Goal: Transaction & Acquisition: Purchase product/service

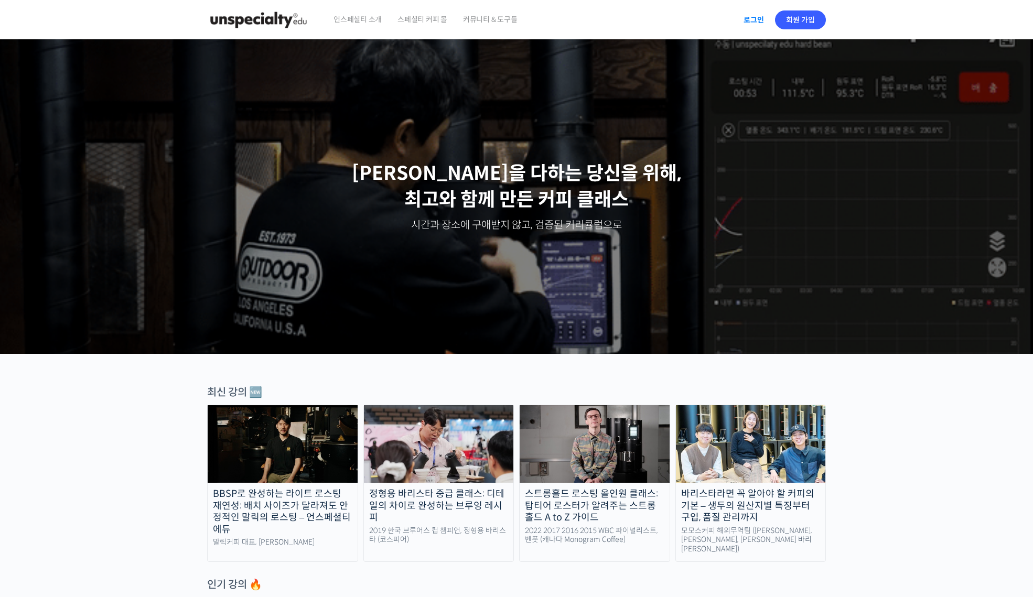
click at [751, 23] on link "로그인" at bounding box center [753, 20] width 33 height 24
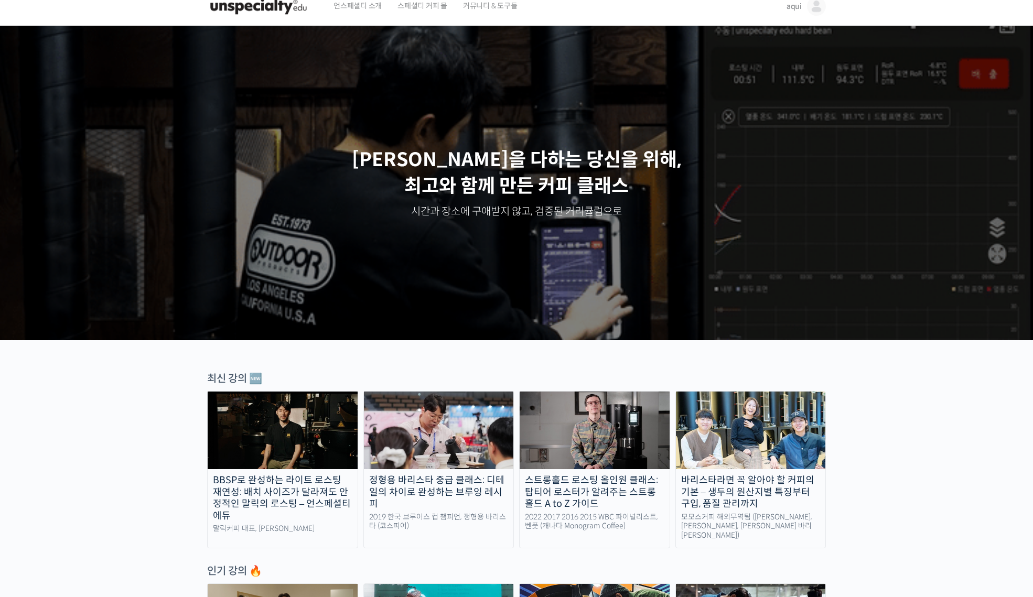
scroll to position [182, 0]
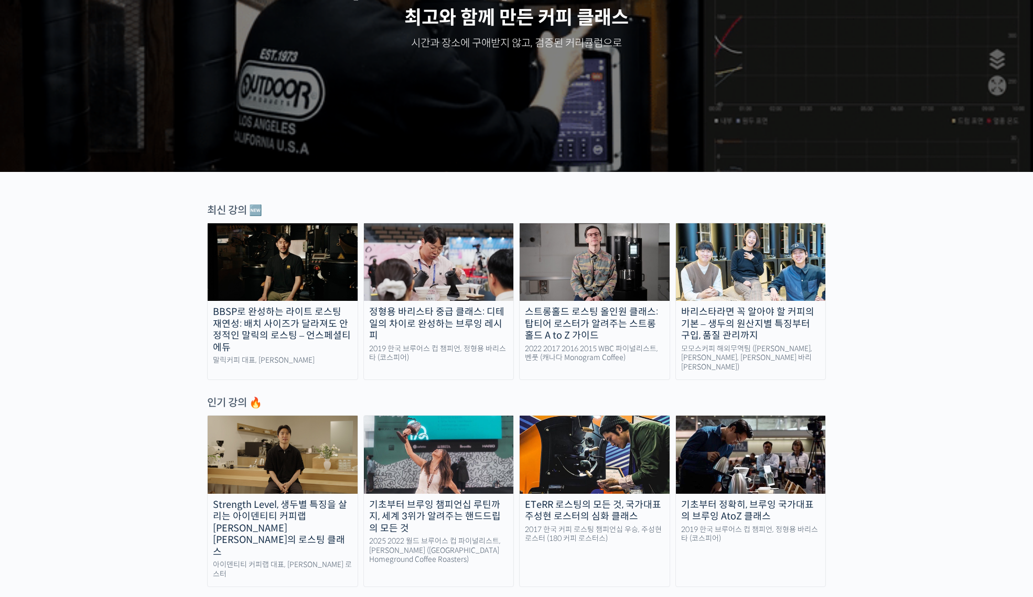
click at [300, 254] on img at bounding box center [283, 262] width 150 height 78
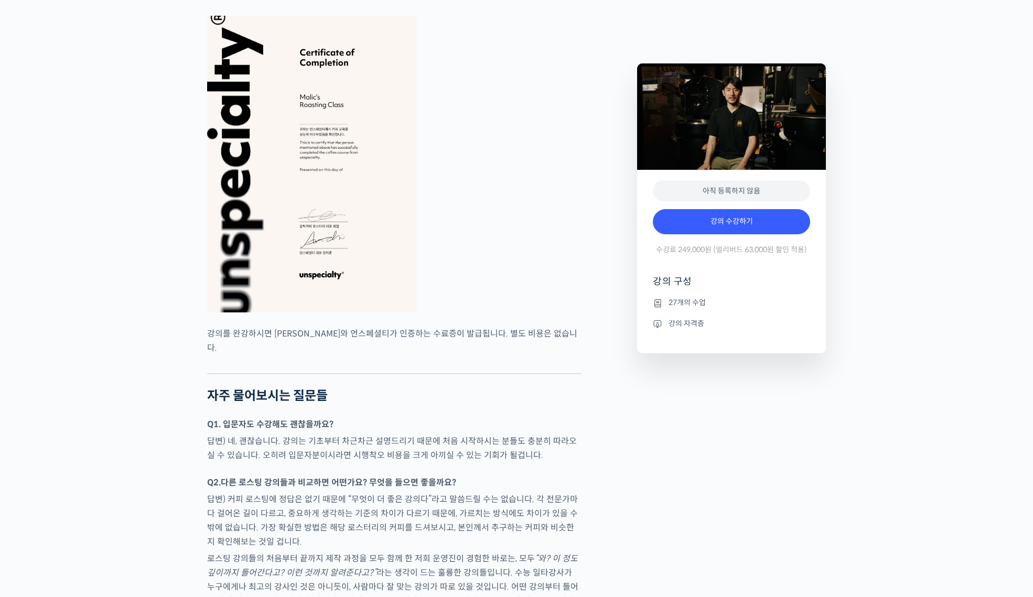
scroll to position [3239, 0]
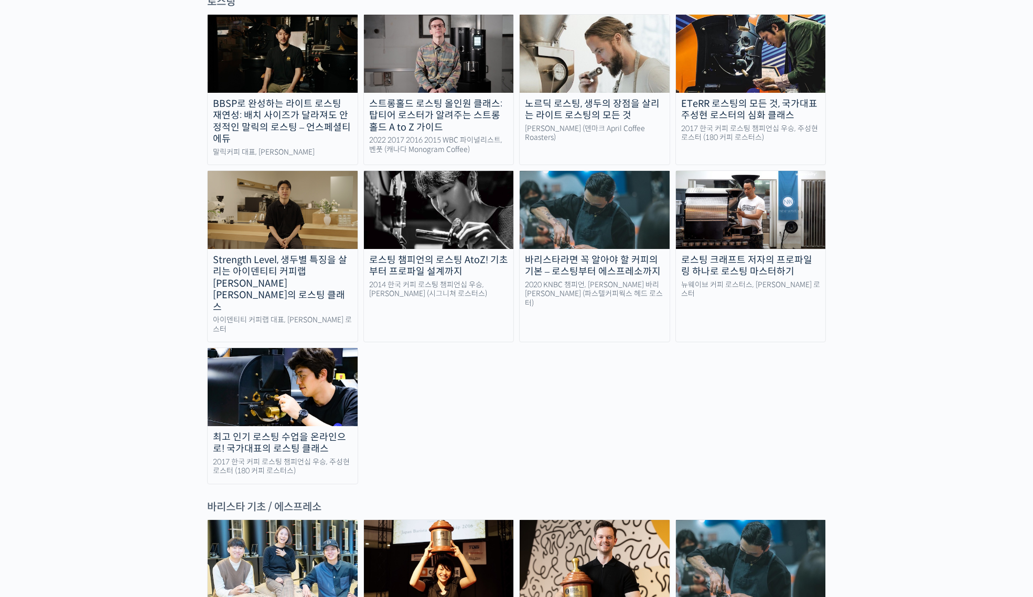
scroll to position [1028, 0]
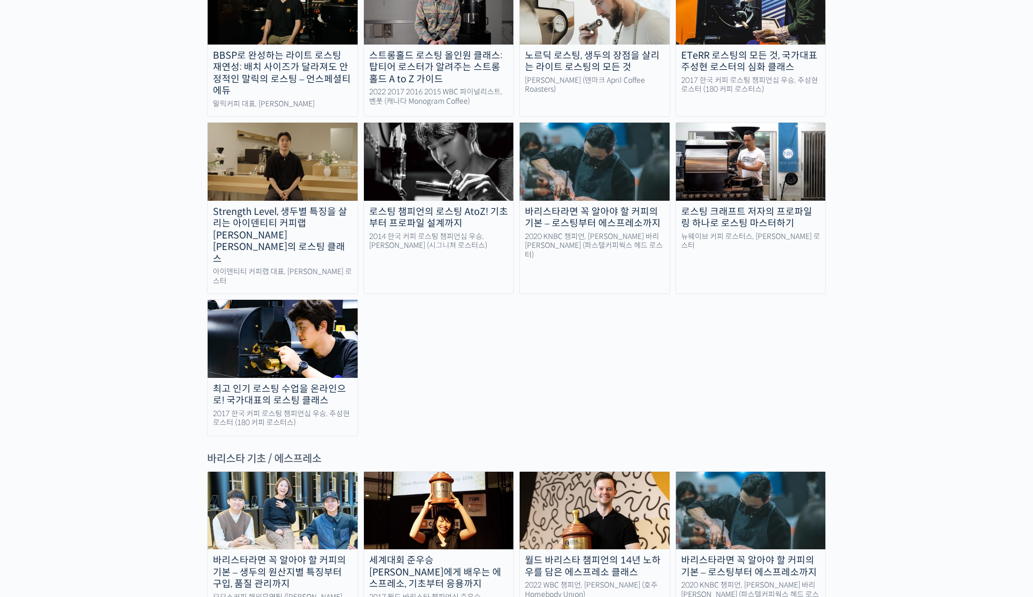
click at [407, 232] on div "2014 한국 커피 로스팅 챔피언십 우승, 장문규 로스터 (시그니쳐 로스터스)" at bounding box center [439, 241] width 150 height 18
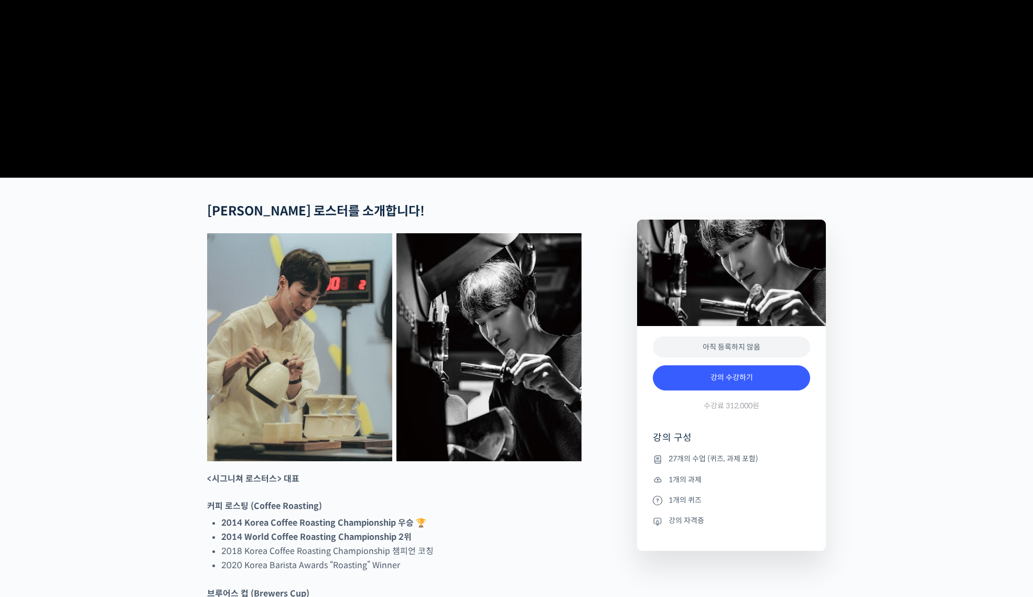
scroll to position [278, 0]
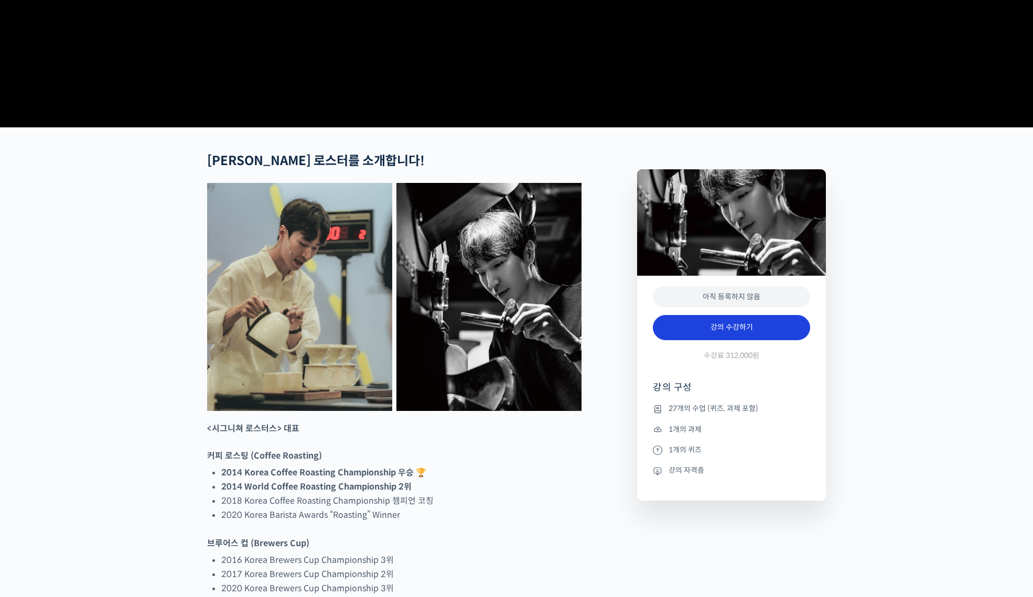
click at [717, 340] on link "강의 수강하기" at bounding box center [731, 327] width 157 height 25
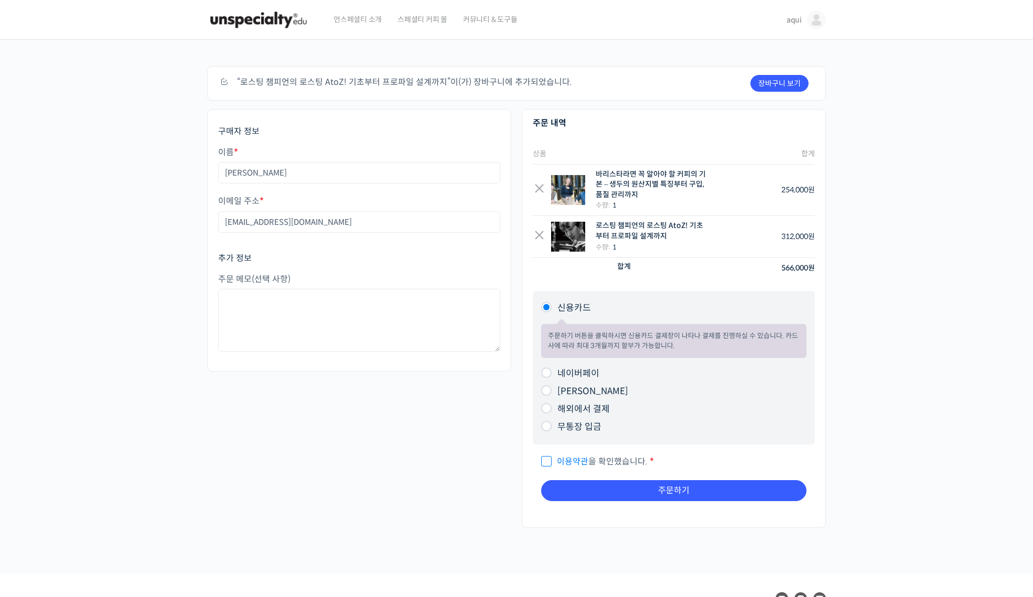
click at [551, 189] on div "× 바리스타라면 꼭 알아야 할 커피의 기본 – 생두의 원산지별 특징부터 구입, 품질 관리까지 수량: 1" at bounding box center [621, 190] width 177 height 42
click at [544, 188] on link "×" at bounding box center [539, 190] width 13 height 13
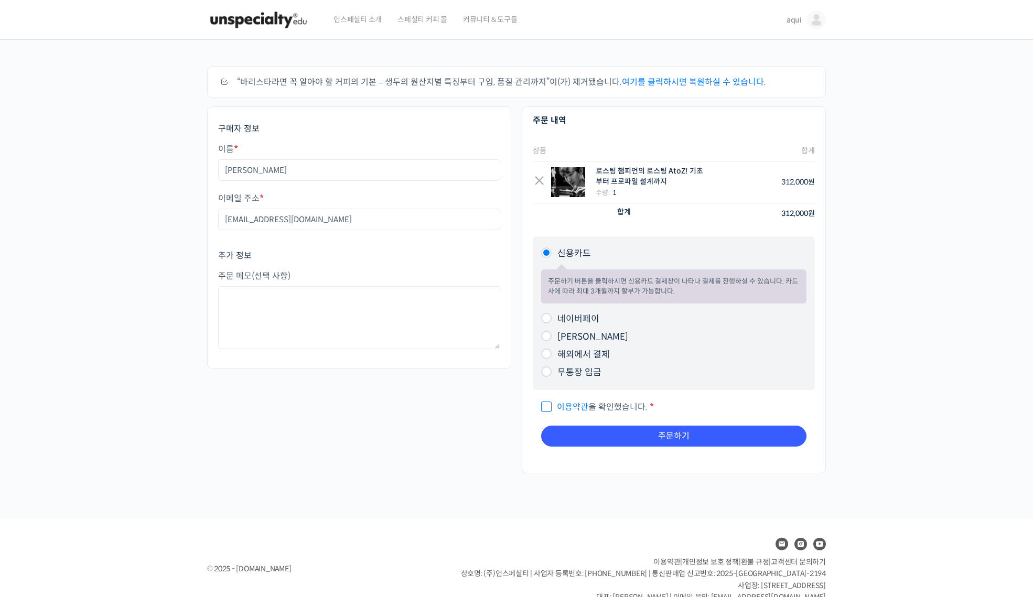
click at [586, 317] on label "네이버페이" at bounding box center [578, 319] width 42 height 11
click at [552, 317] on input "네이버페이" at bounding box center [546, 318] width 10 height 10
radio input "true"
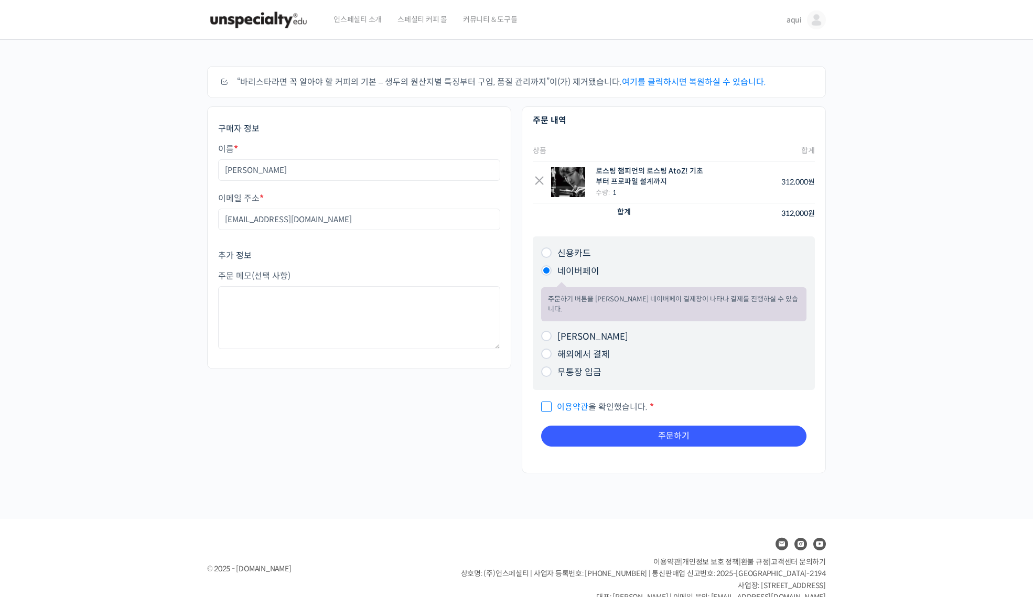
click at [556, 402] on span "이용약관 을 확인했습니다." at bounding box center [594, 407] width 106 height 11
click at [548, 399] on input "이용약관 을 확인했습니다. *" at bounding box center [544, 402] width 7 height 7
checkbox input "true"
click at [627, 426] on button "주문하기" at bounding box center [673, 436] width 265 height 21
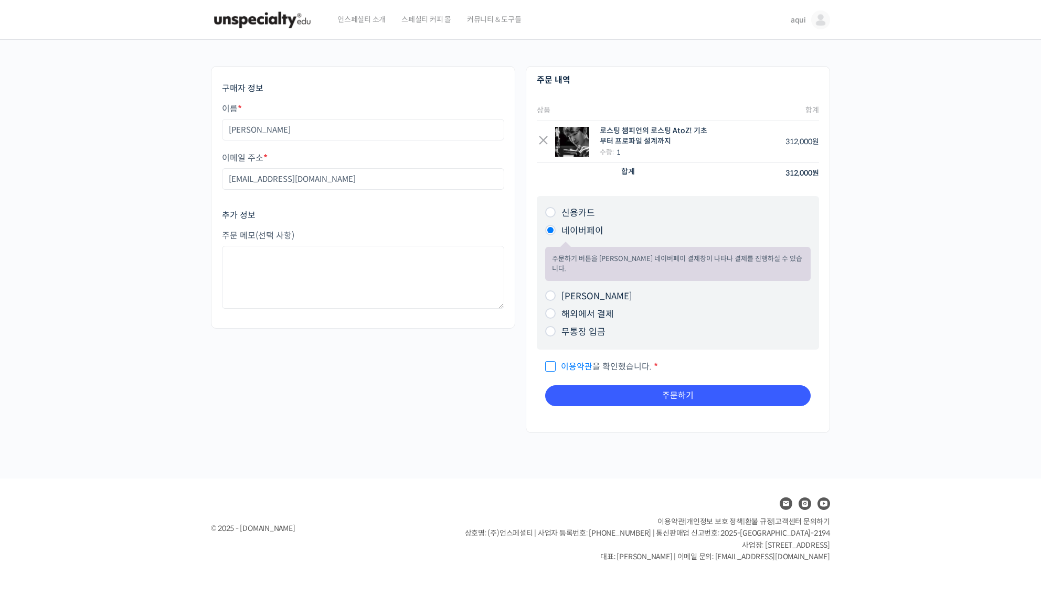
click at [579, 361] on link "이용약관" at bounding box center [576, 366] width 31 height 11
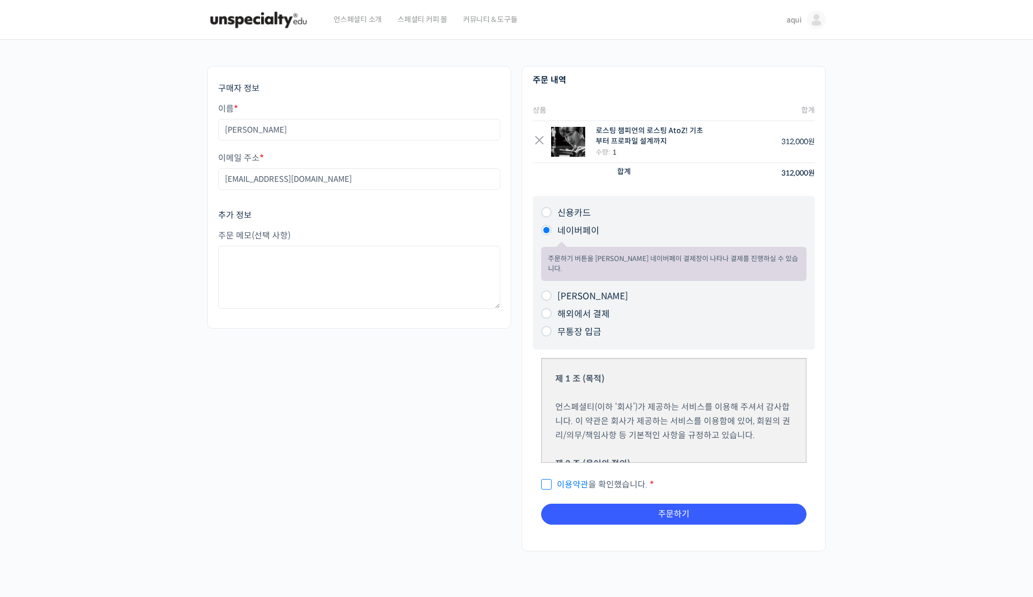
click at [546, 477] on input "이용약관 을 확인했습니다. *" at bounding box center [544, 480] width 7 height 7
checkbox input "true"
click at [667, 504] on button "주문하기" at bounding box center [673, 514] width 265 height 21
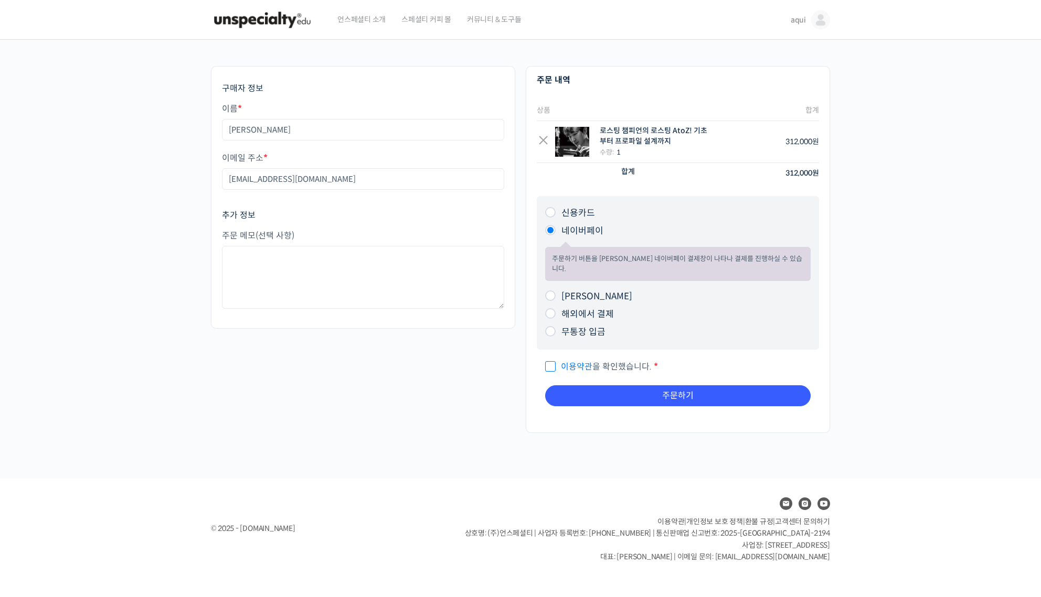
click at [542, 293] on ul "신용카드 주문하기 버튼을 클릭하시면 신용카드 결제창이 나타나 결제를 진행하실 수 있습니다. 카드사에 따라 최대 3개월까지 할부가 가능합니다. …" at bounding box center [678, 273] width 282 height 154
click at [550, 291] on input "[PERSON_NAME]" at bounding box center [550, 296] width 10 height 10
radio input "true"
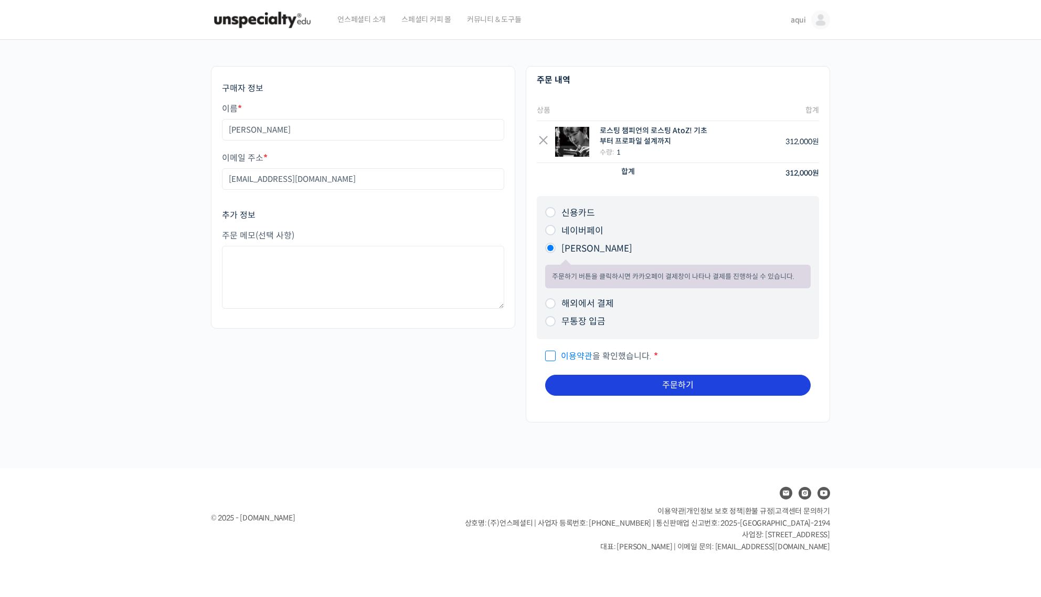
click at [651, 379] on button "주문하기" at bounding box center [677, 385] width 265 height 21
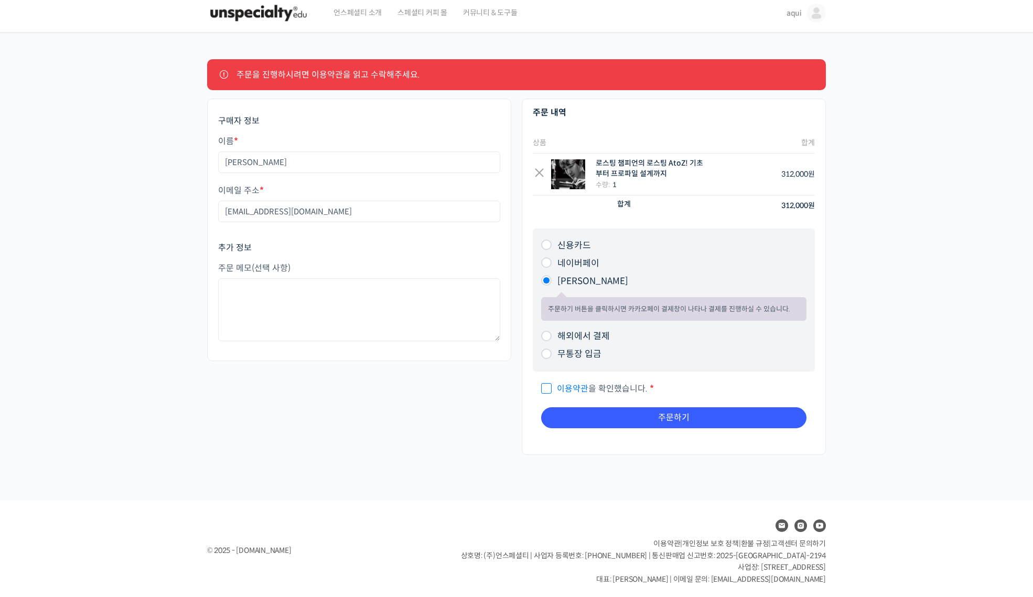
scroll to position [8, 0]
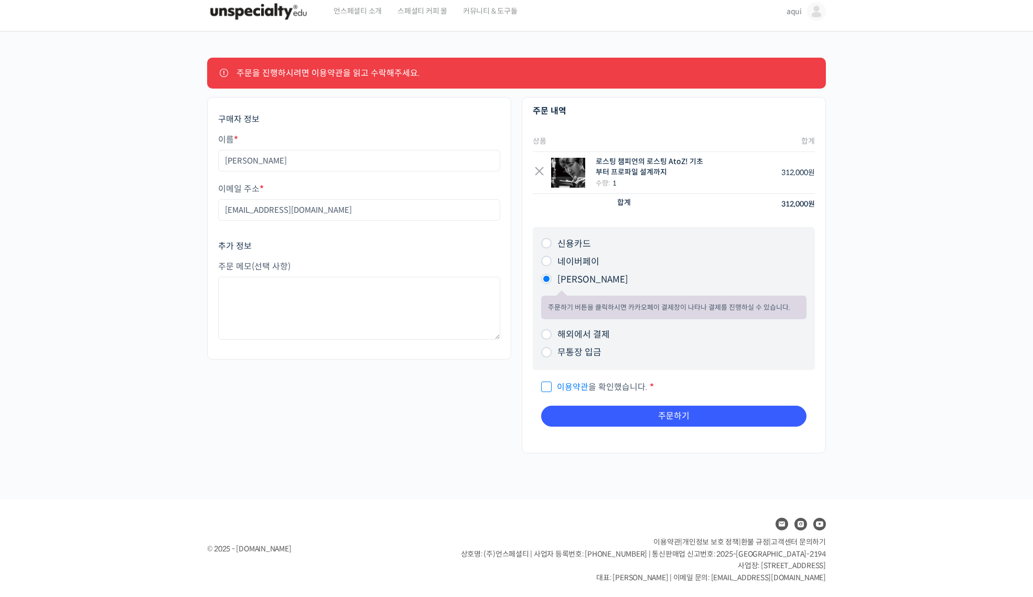
click at [559, 389] on link "이용약관" at bounding box center [572, 387] width 31 height 11
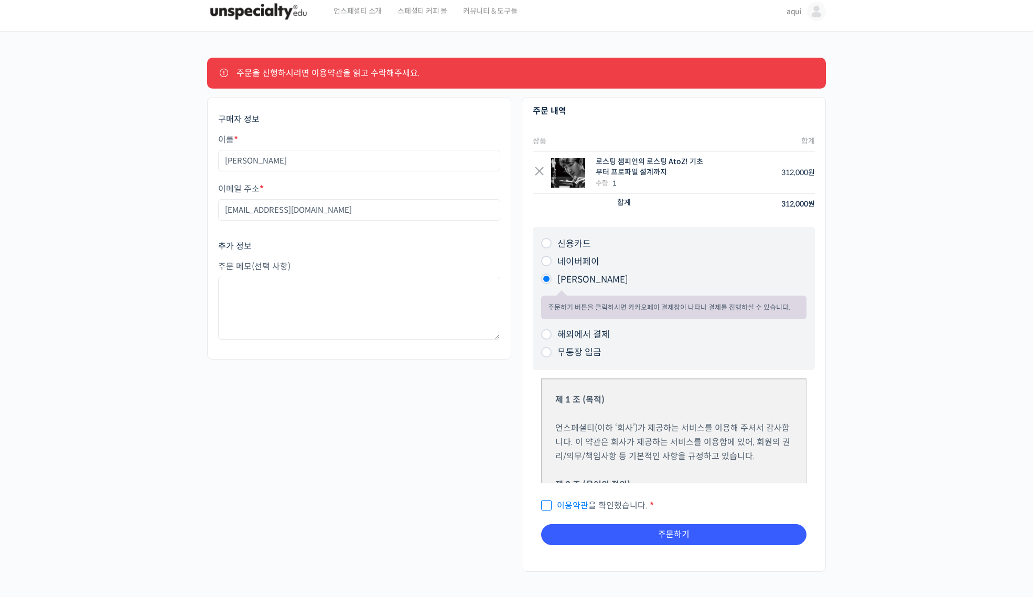
click at [550, 507] on span "이용약관 을 확인했습니다." at bounding box center [594, 505] width 106 height 11
click at [548, 505] on input "이용약관 을 확인했습니다. *" at bounding box center [544, 501] width 7 height 7
checkbox input "true"
click at [631, 532] on button "주문하기" at bounding box center [673, 534] width 265 height 21
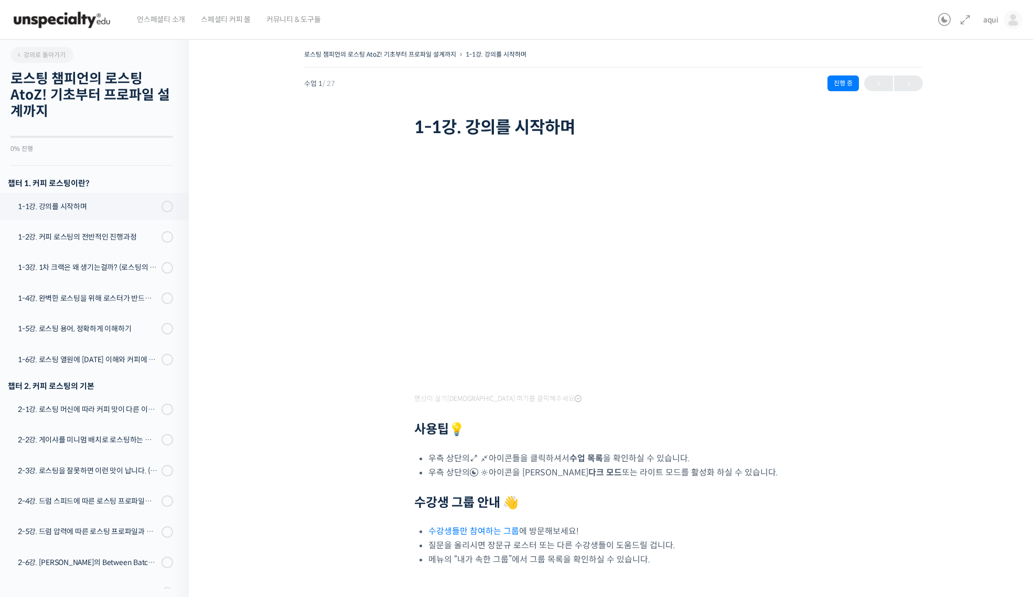
scroll to position [133, 0]
